Goal: Information Seeking & Learning: Find specific fact

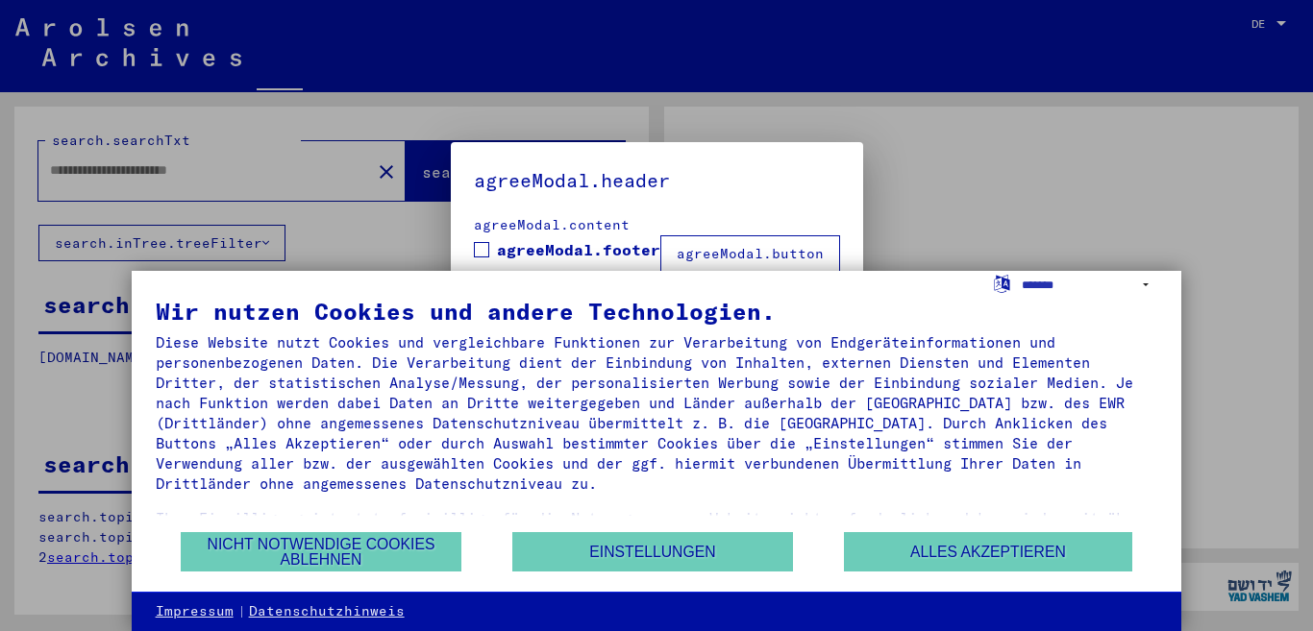
type input "******"
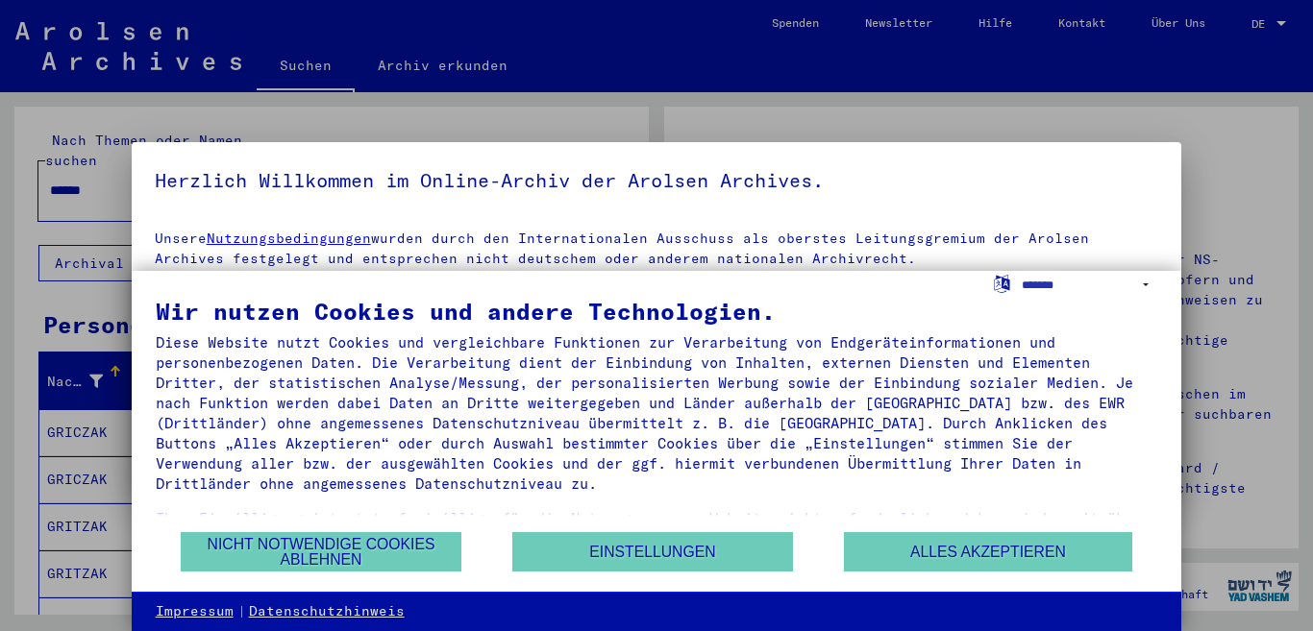
scroll to position [104, 0]
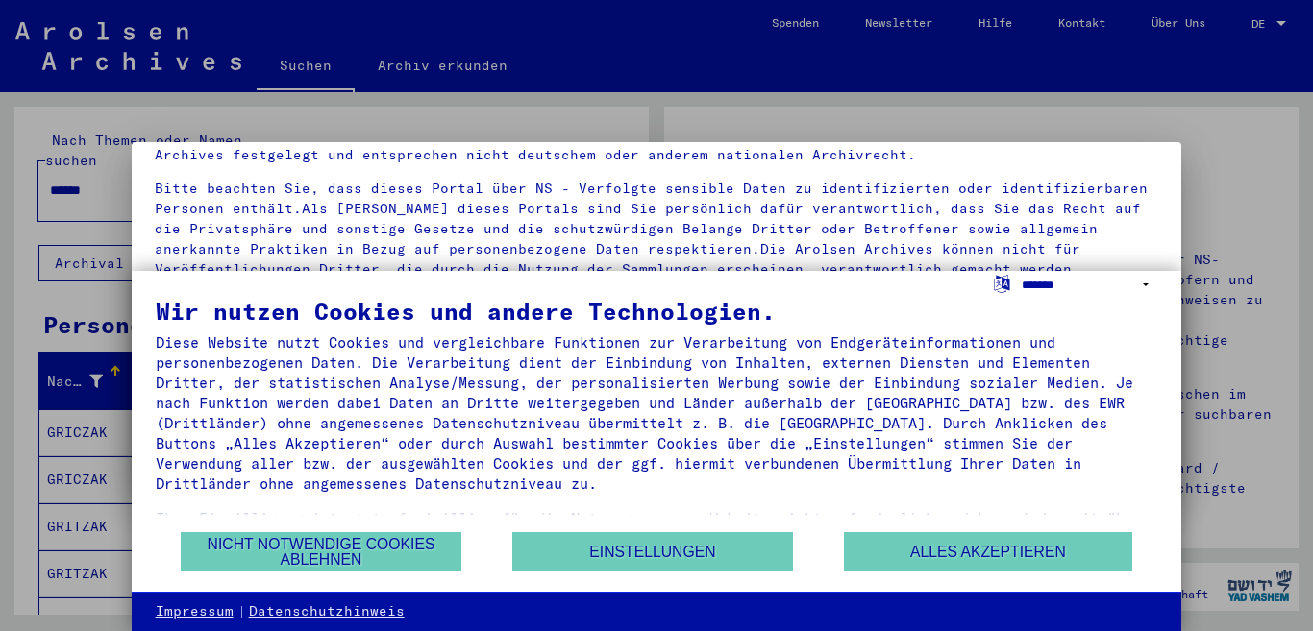
click at [1141, 278] on select "**********" at bounding box center [1090, 285] width 136 height 28
select select "*****"
click at [1022, 271] on select "**********" at bounding box center [1090, 285] width 136 height 28
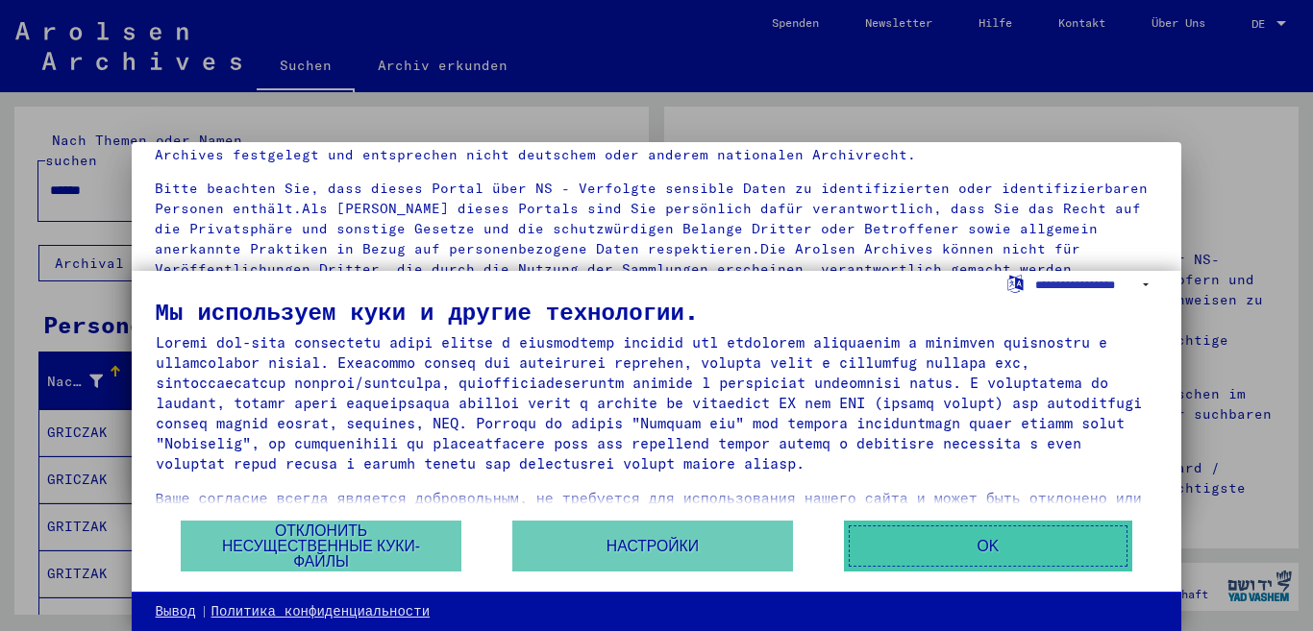
click at [962, 541] on button "OK" at bounding box center [988, 546] width 288 height 51
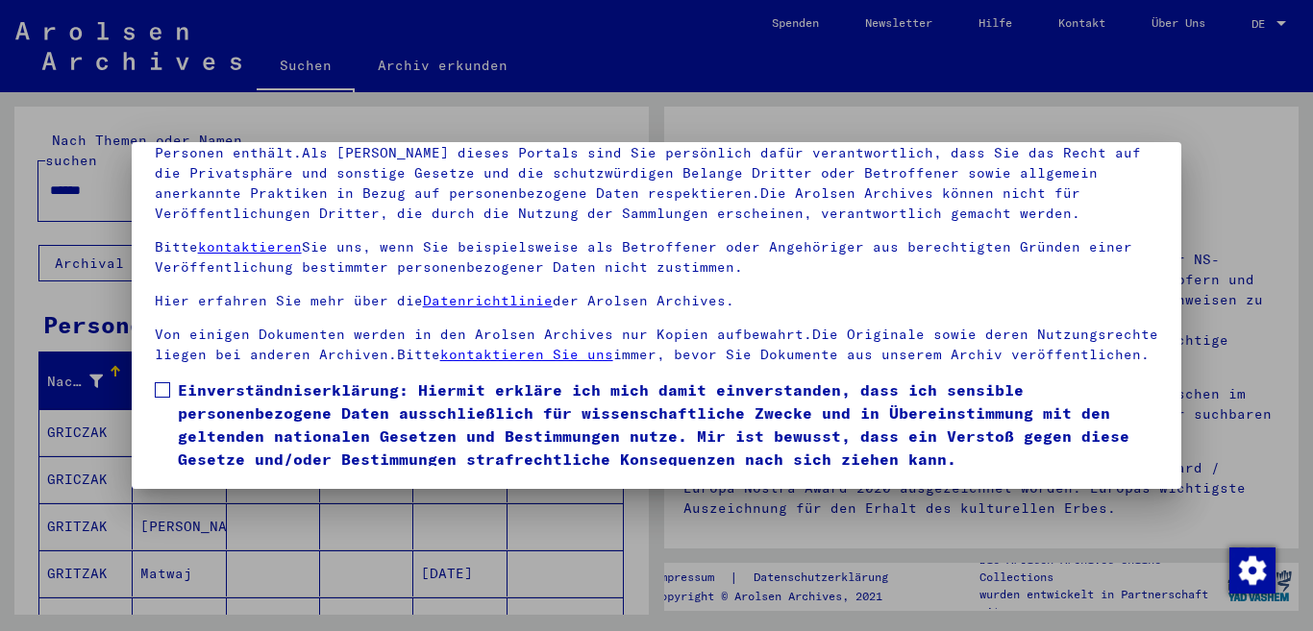
scroll to position [71, 0]
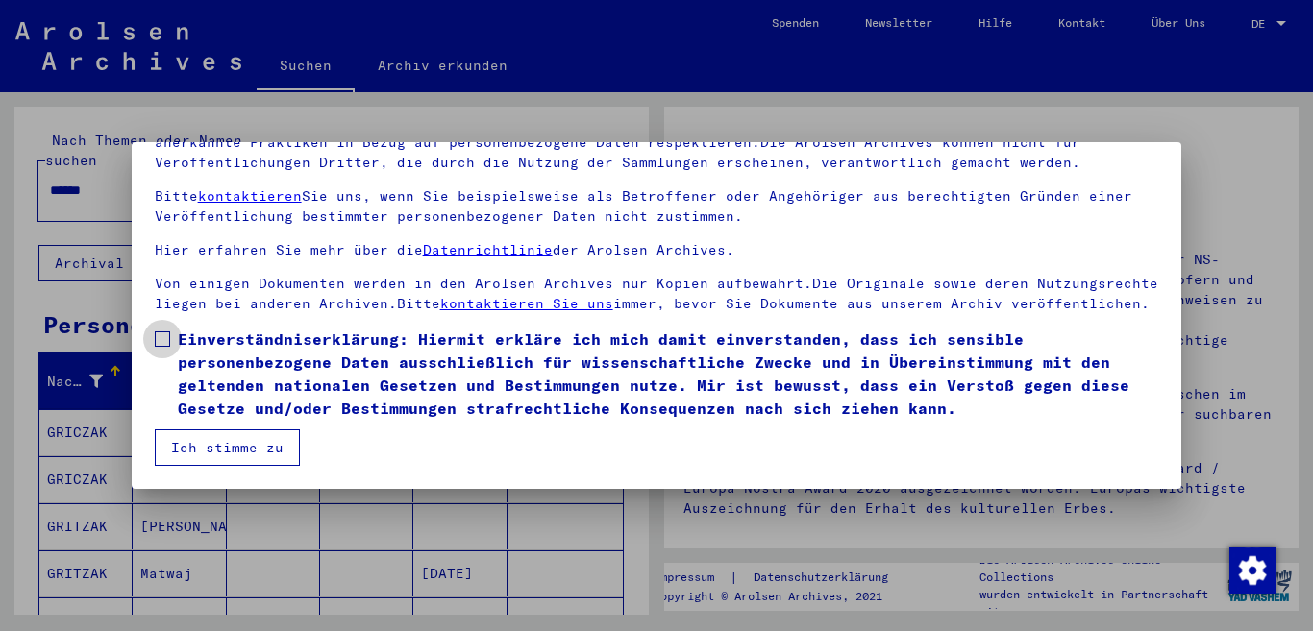
drag, startPoint x: 164, startPoint y: 336, endPoint x: 165, endPoint y: 382, distance: 45.2
click at [166, 341] on span at bounding box center [162, 339] width 15 height 15
click at [162, 456] on button "Ich stimme zu" at bounding box center [227, 448] width 145 height 37
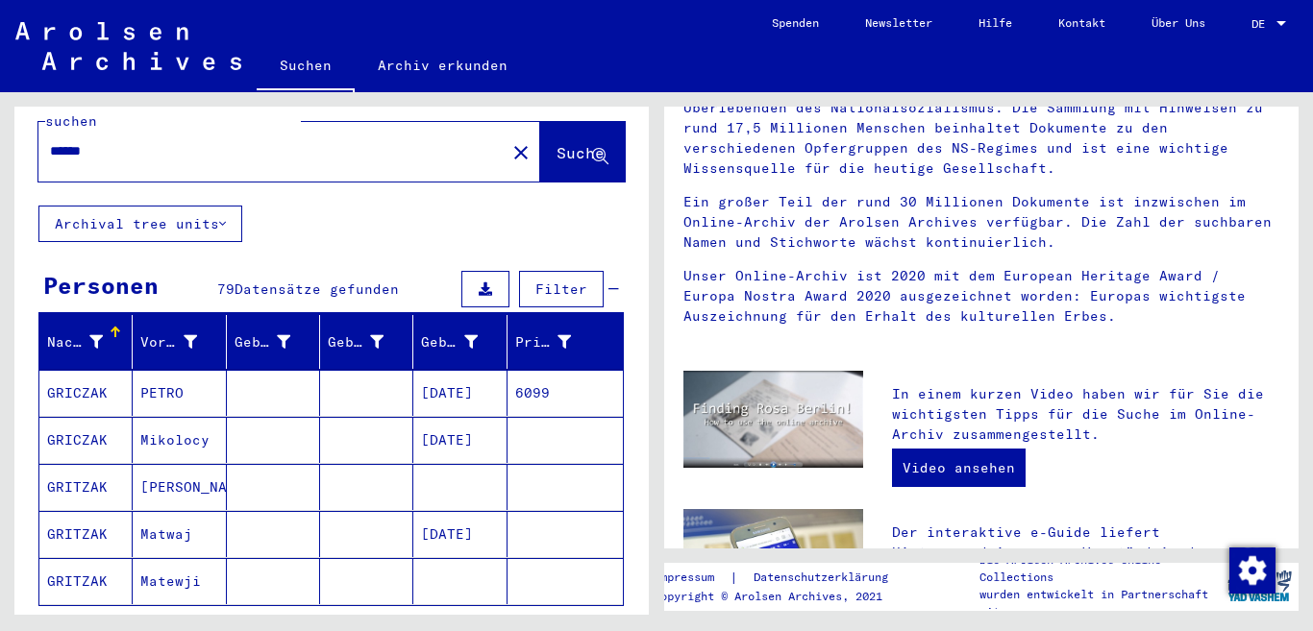
scroll to position [23, 0]
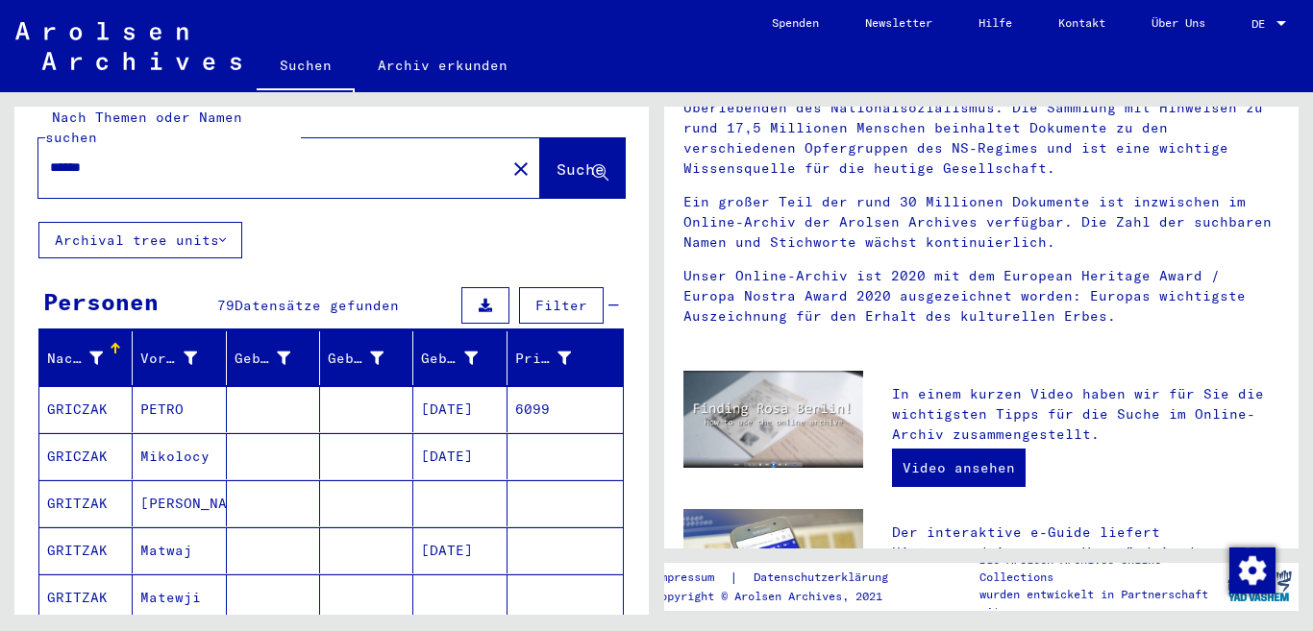
click at [151, 480] on mat-cell "[PERSON_NAME]" at bounding box center [179, 503] width 93 height 46
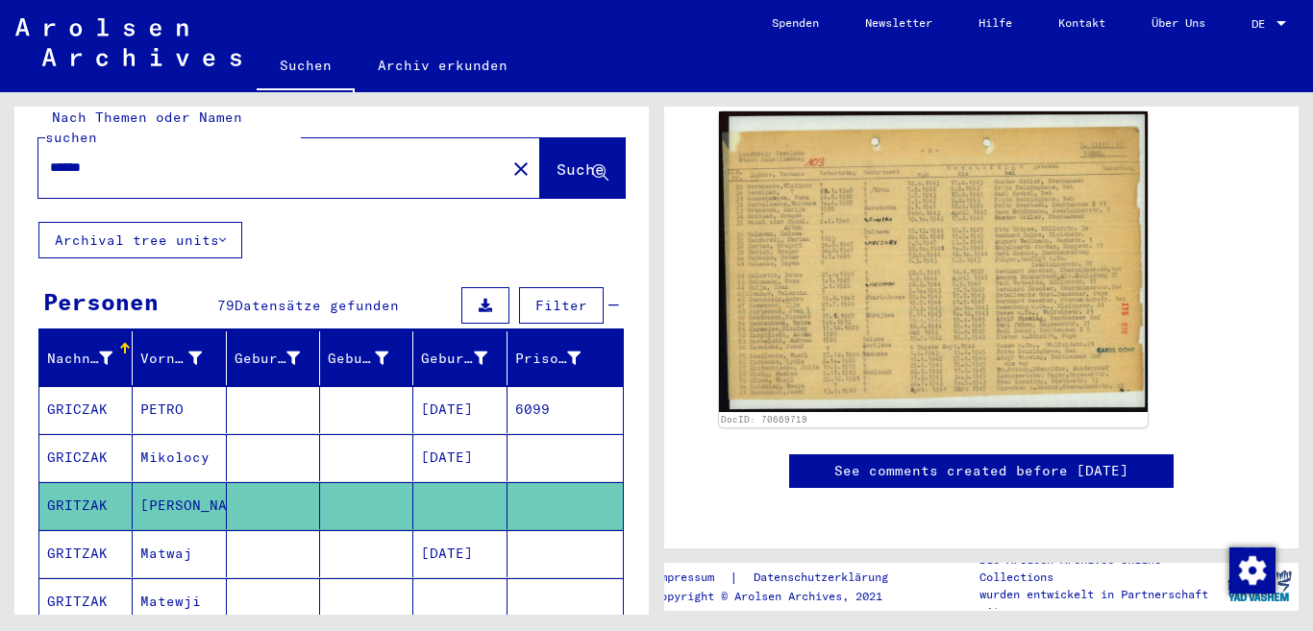
scroll to position [384, 0]
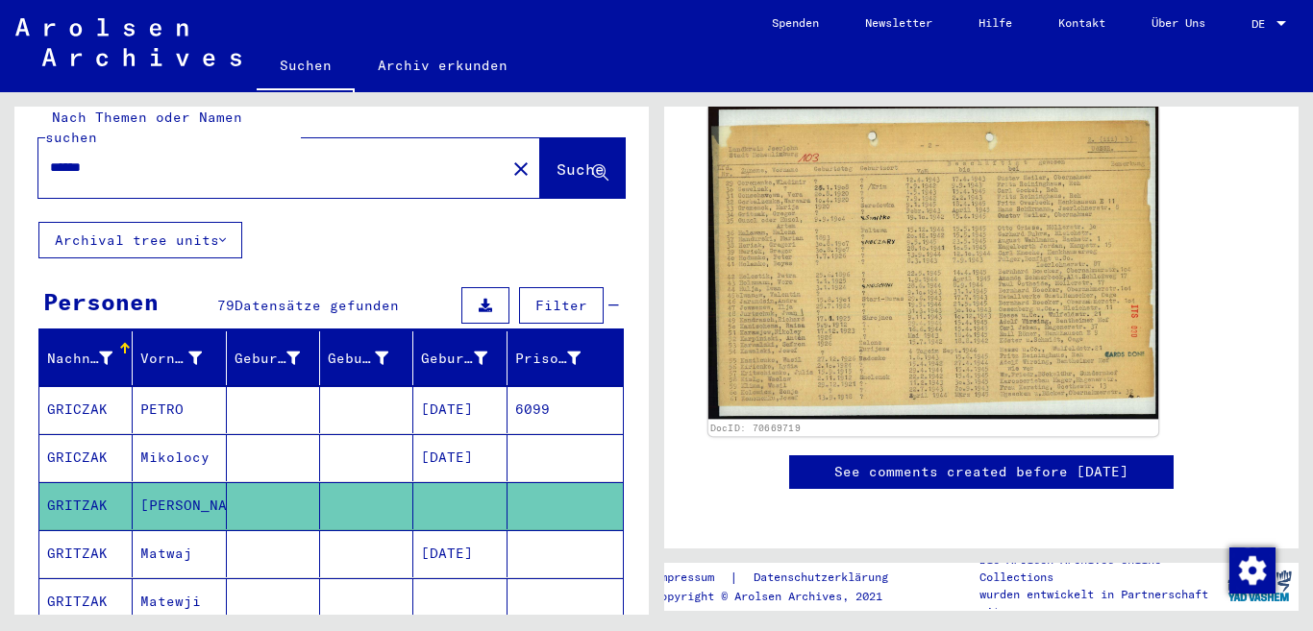
click at [822, 333] on img at bounding box center [933, 262] width 450 height 315
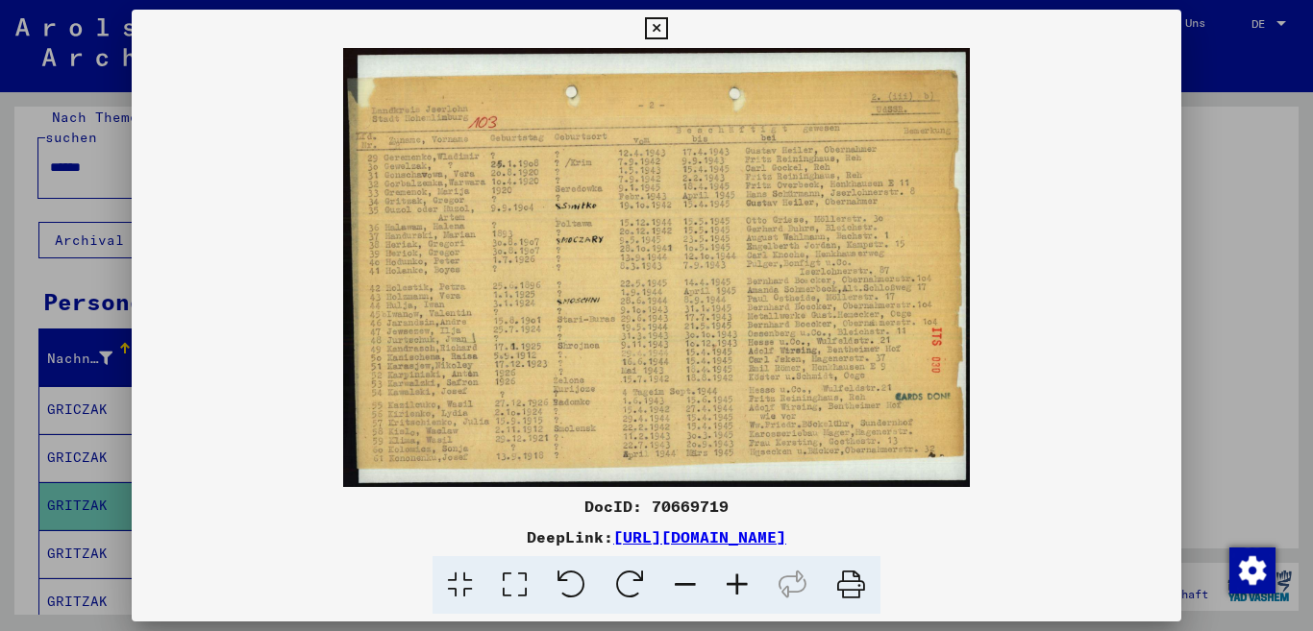
click at [745, 582] on icon at bounding box center [737, 585] width 52 height 59
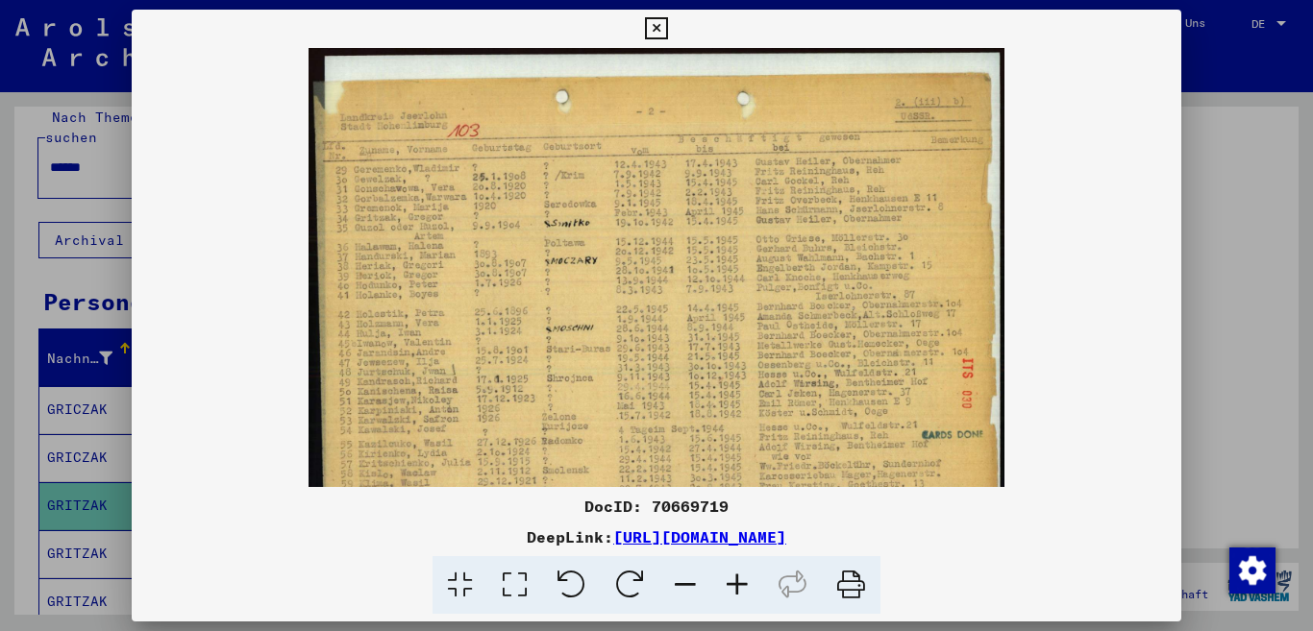
click at [743, 583] on icon at bounding box center [737, 585] width 52 height 59
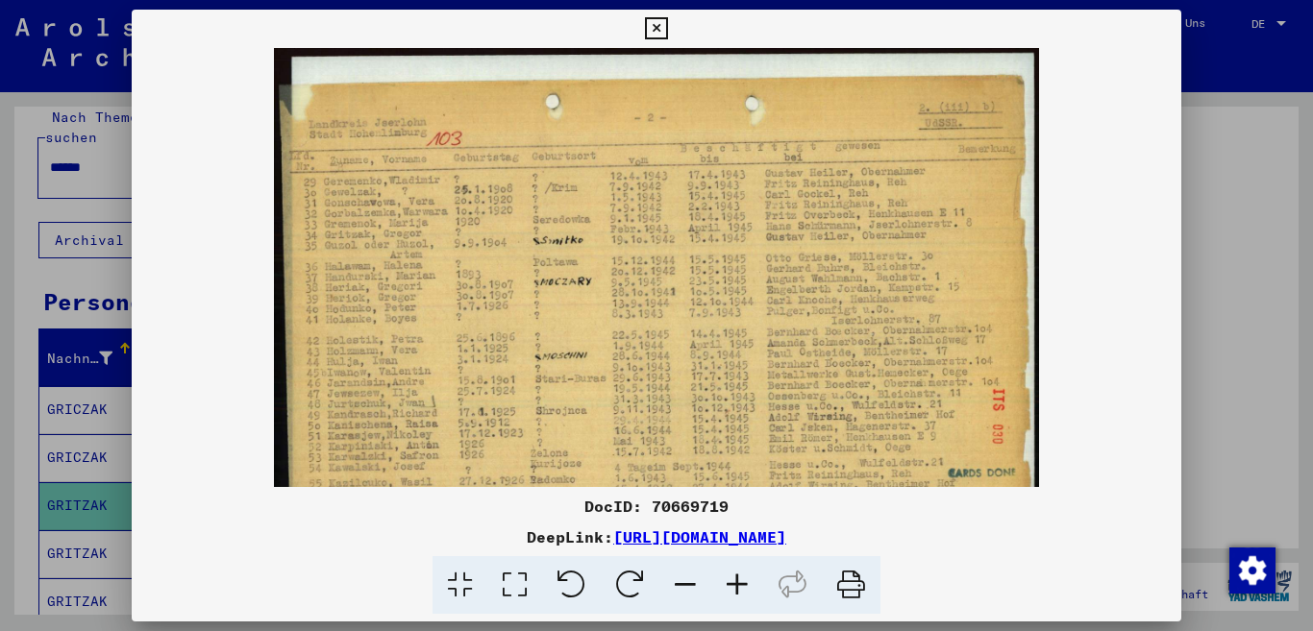
click at [743, 583] on icon at bounding box center [737, 585] width 52 height 59
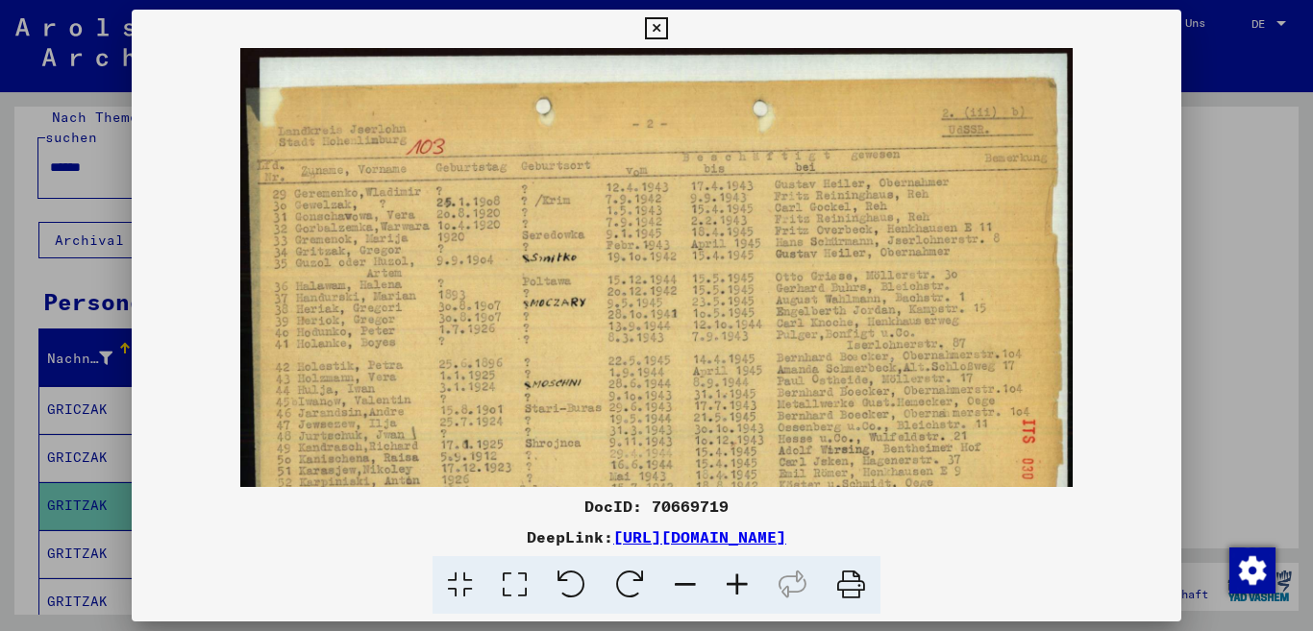
click at [743, 583] on icon at bounding box center [737, 585] width 52 height 59
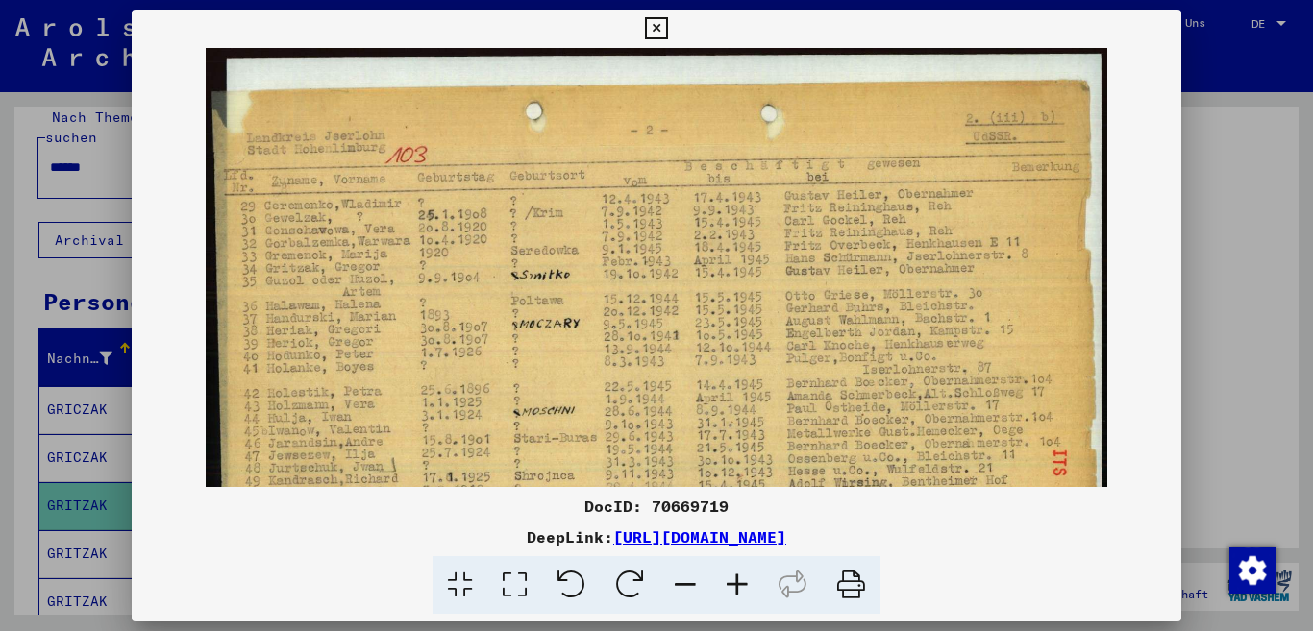
click at [743, 583] on icon at bounding box center [737, 585] width 52 height 59
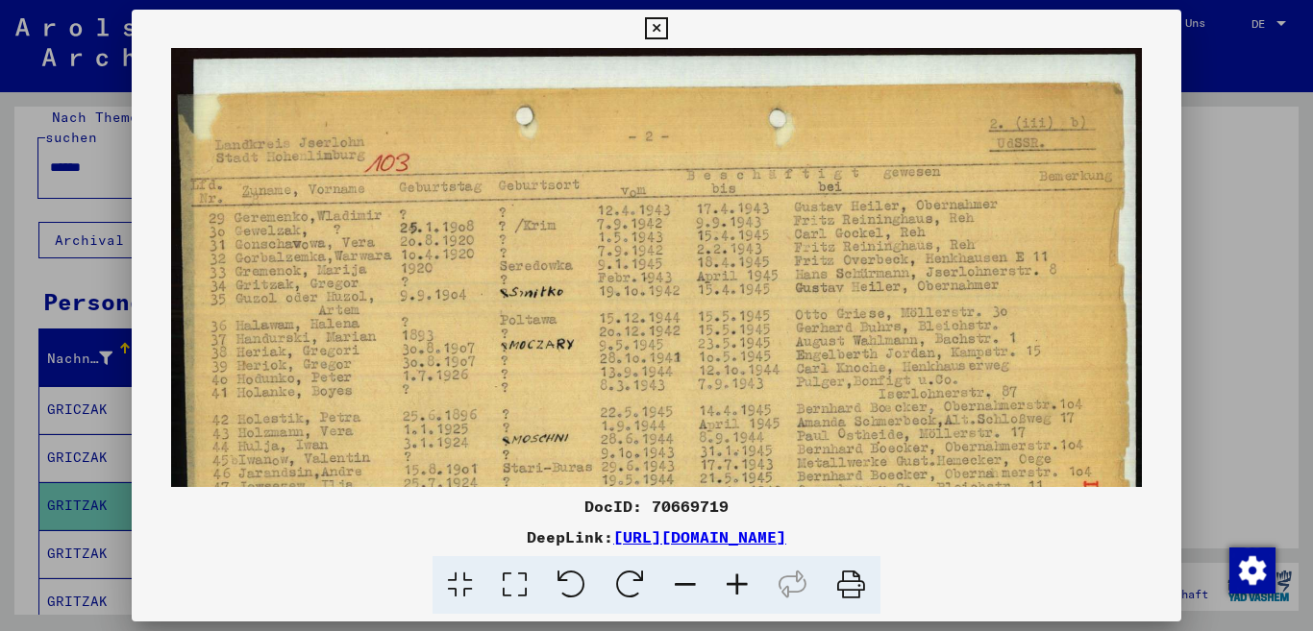
click at [743, 583] on icon at bounding box center [737, 585] width 52 height 59
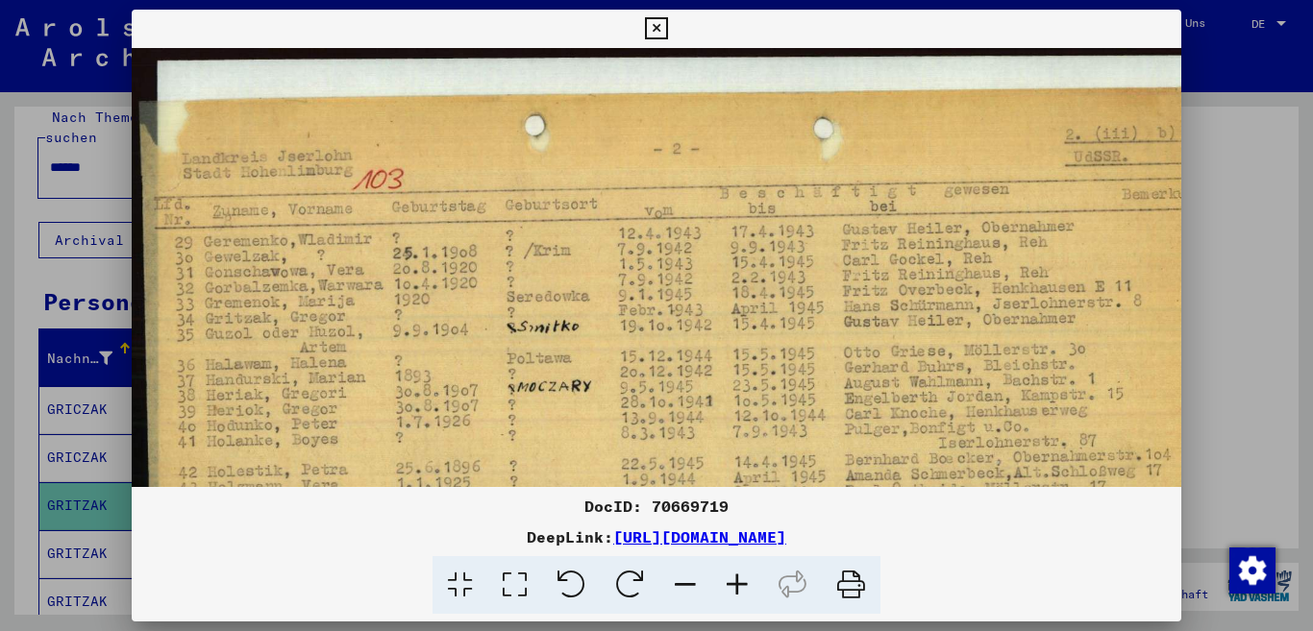
click at [743, 583] on icon at bounding box center [737, 585] width 52 height 59
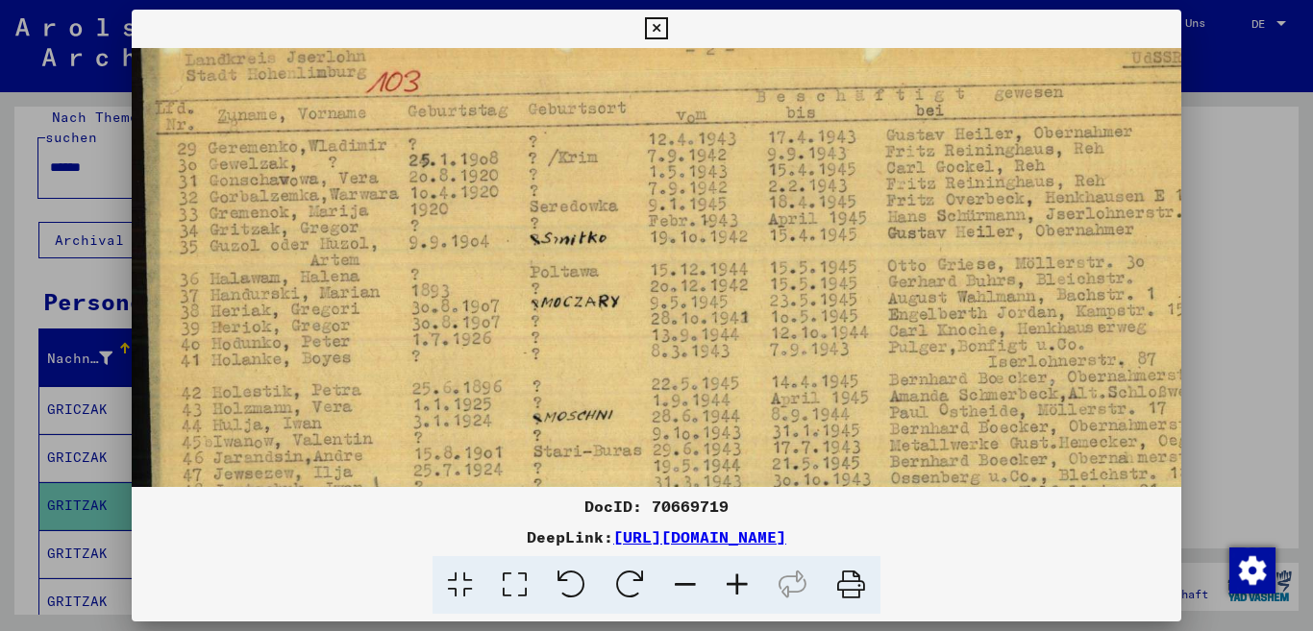
scroll to position [107, 0]
drag, startPoint x: 220, startPoint y: 298, endPoint x: 463, endPoint y: 191, distance: 265.5
click at [463, 191] on img at bounding box center [720, 353] width 1176 height 824
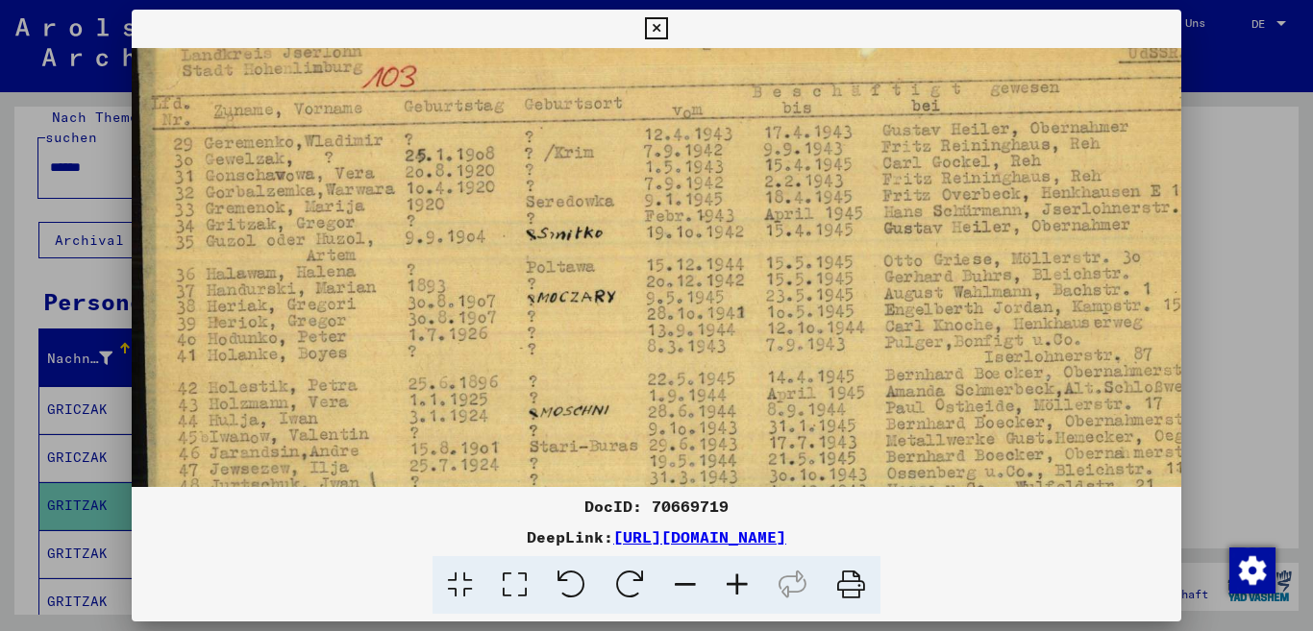
scroll to position [111, 4]
click at [428, 339] on img at bounding box center [716, 349] width 1176 height 824
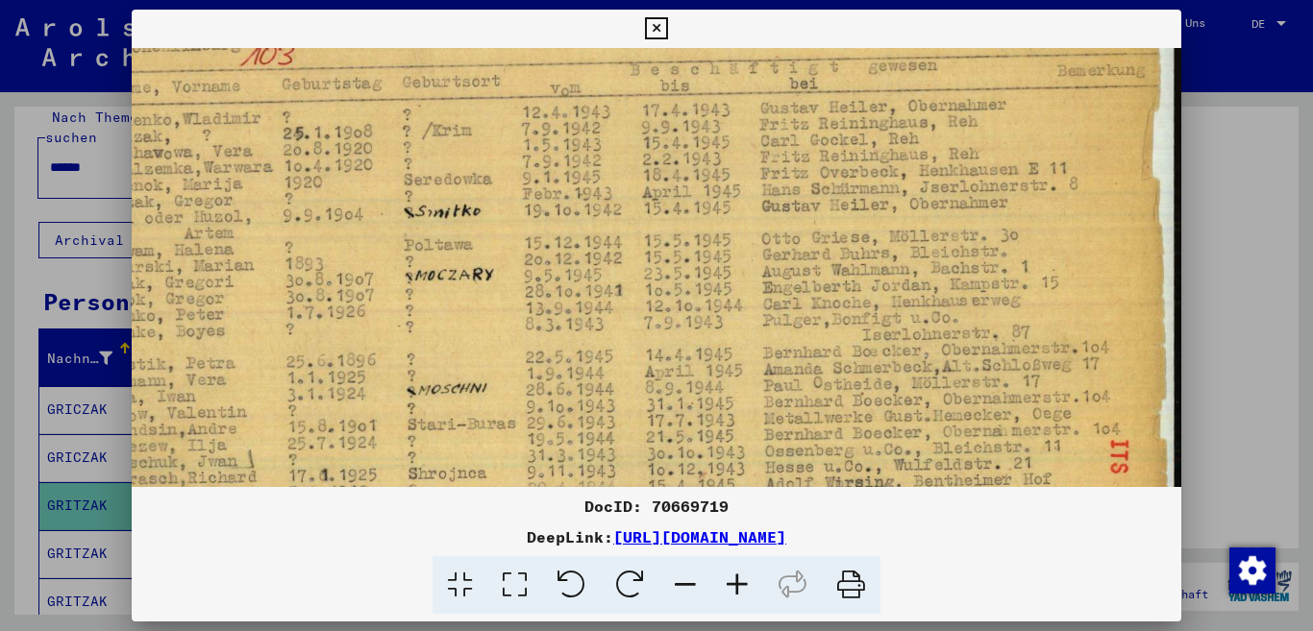
drag, startPoint x: 871, startPoint y: 287, endPoint x: 620, endPoint y: 266, distance: 251.7
click at [620, 266] on img at bounding box center [594, 327] width 1176 height 824
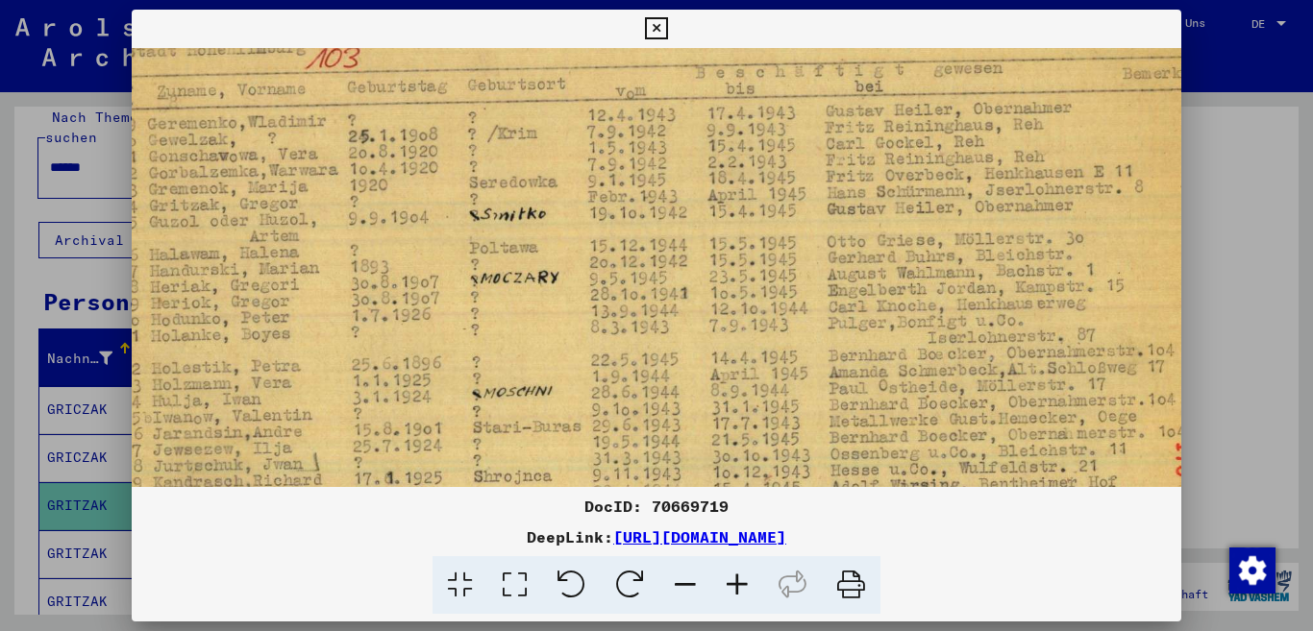
scroll to position [130, 0]
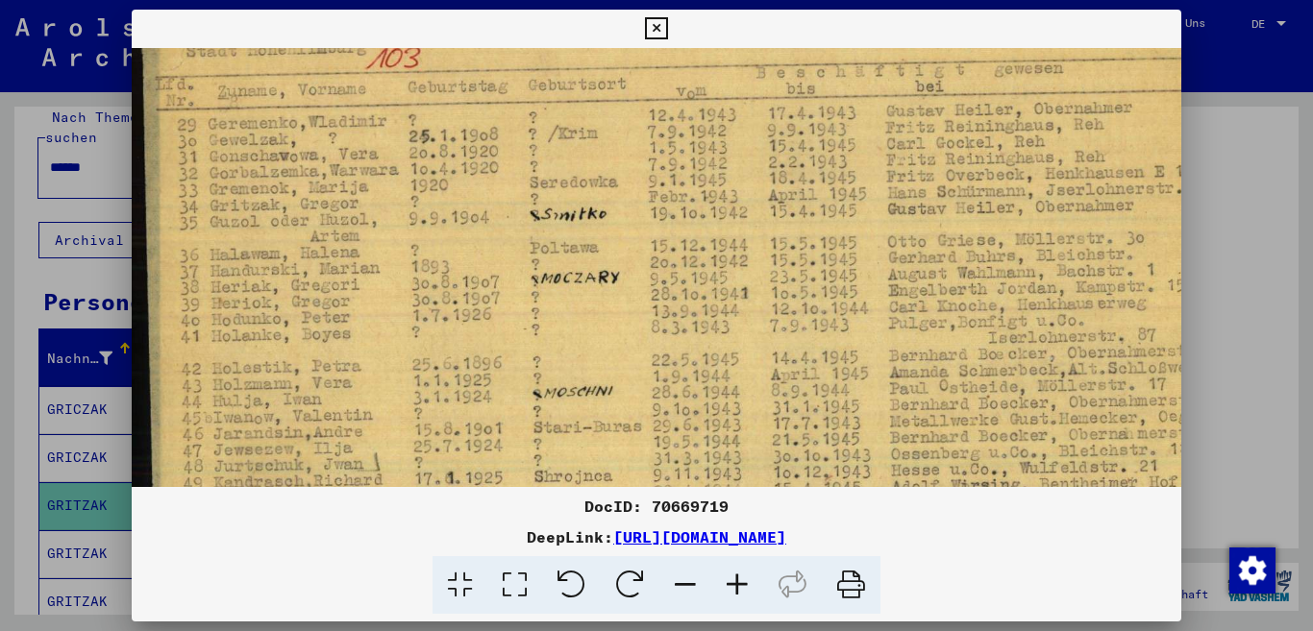
drag, startPoint x: 806, startPoint y: 329, endPoint x: 983, endPoint y: 332, distance: 176.8
click at [983, 332] on img at bounding box center [720, 330] width 1176 height 824
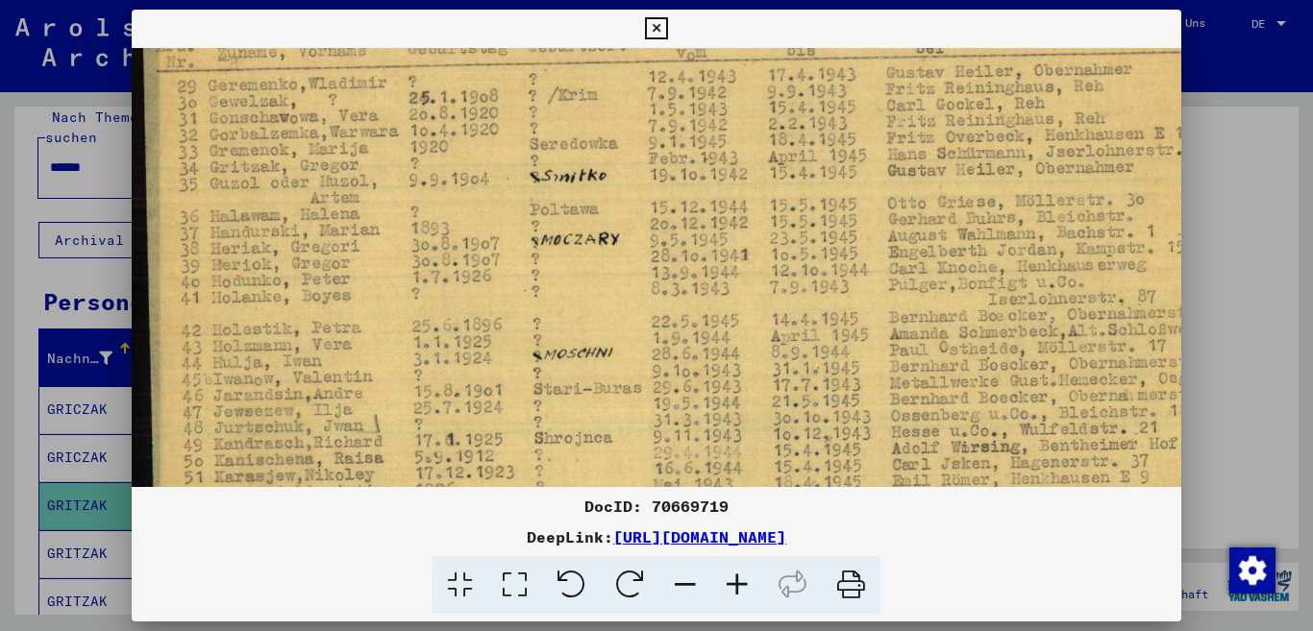
drag, startPoint x: 604, startPoint y: 355, endPoint x: 658, endPoint y: 312, distance: 68.4
click at [657, 316] on img at bounding box center [720, 292] width 1176 height 824
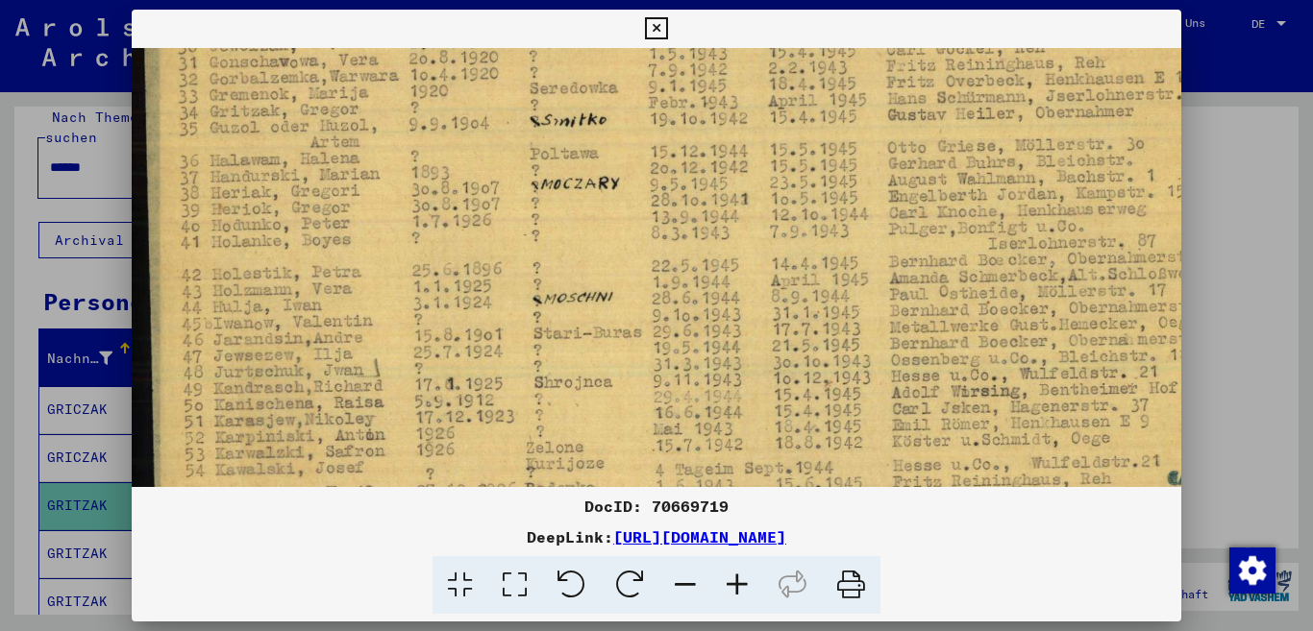
drag, startPoint x: 651, startPoint y: 368, endPoint x: 660, endPoint y: 310, distance: 58.5
click at [660, 310] on img at bounding box center [720, 236] width 1176 height 824
